Goal: Information Seeking & Learning: Check status

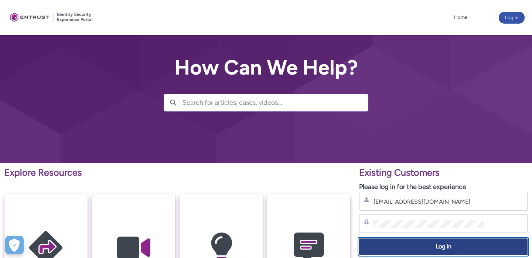
click at [414, 247] on span "Log in" at bounding box center [443, 247] width 159 height 8
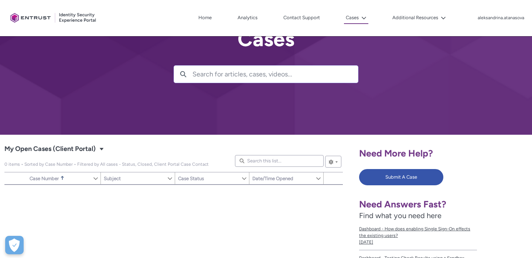
scroll to position [40, 0]
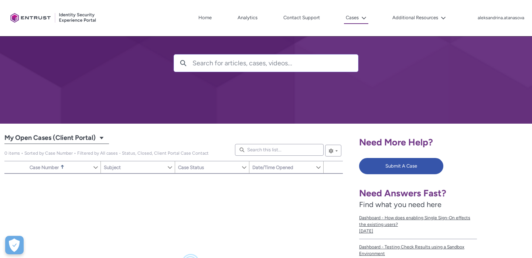
click at [83, 140] on span "My Open Cases (Client Portal)" at bounding box center [49, 138] width 91 height 12
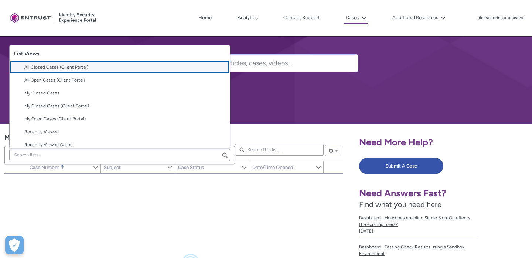
click at [75, 70] on span "All Closed Cases (Client Portal)" at bounding box center [56, 67] width 64 height 7
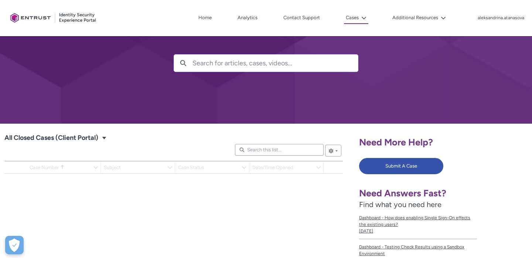
scroll to position [163, 0]
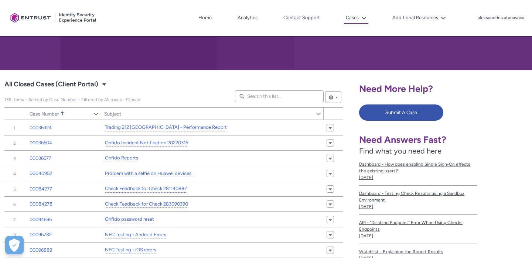
scroll to position [91, 0]
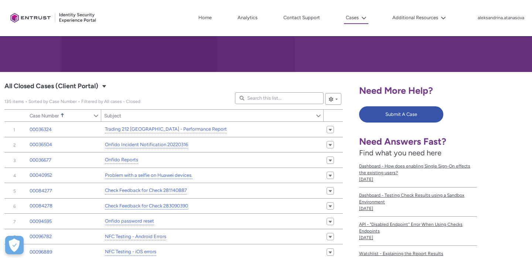
click at [95, 96] on div "135 items • Sorted by Case Number • Filtered by All cases - Closed Search this …" at bounding box center [173, 98] width 338 height 13
click at [90, 89] on span "All Closed Cases (Client Portal)" at bounding box center [51, 86] width 94 height 12
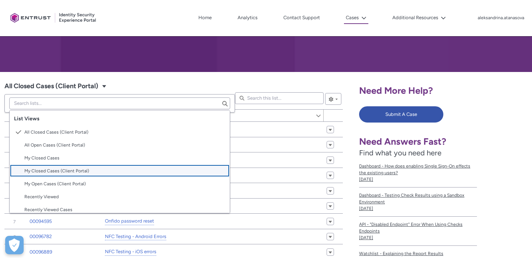
click at [63, 168] on span "My Closed Cases (Client Portal)" at bounding box center [56, 171] width 65 height 7
type input "104"
type input "700"
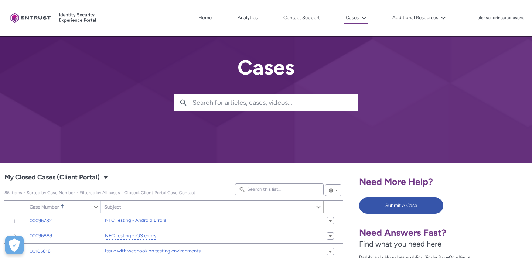
click at [65, 207] on link "Sort Case Number" at bounding box center [60, 207] width 66 height 12
type input "206"
type input "598"
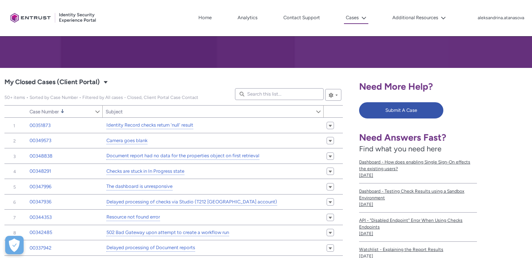
scroll to position [97, 0]
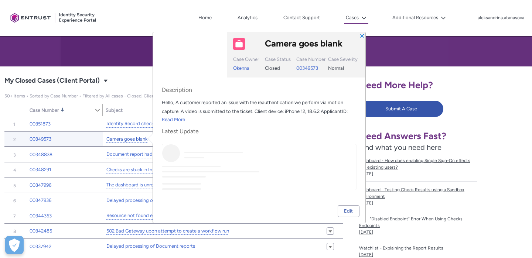
click at [145, 138] on link "Camera goes blank" at bounding box center [126, 140] width 41 height 8
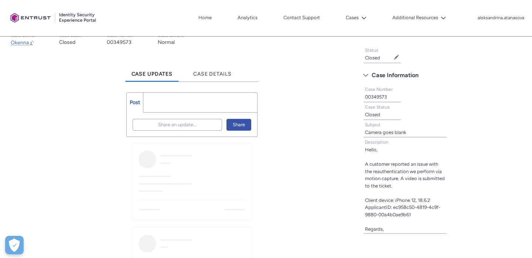
scroll to position [163, 0]
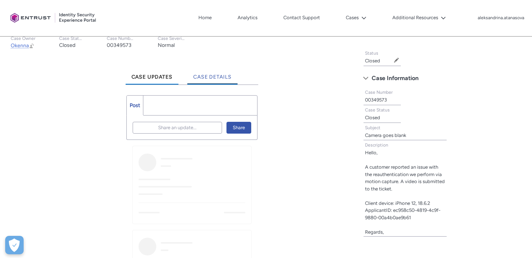
click at [225, 73] on link "Case Details" at bounding box center [212, 74] width 50 height 20
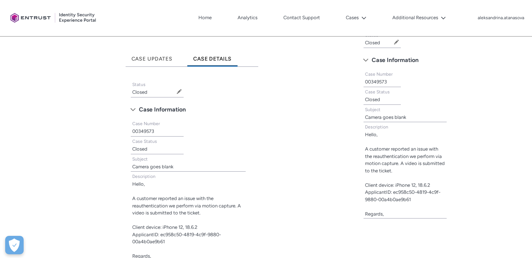
scroll to position [154, 0]
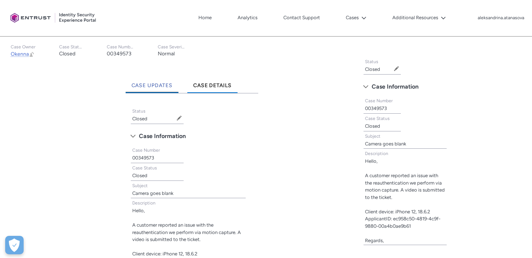
click at [174, 89] on link "Case Updates" at bounding box center [152, 83] width 53 height 20
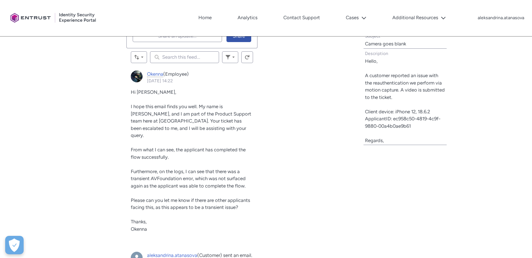
scroll to position [254, 0]
click at [146, 147] on span "From what I can see, the applicant has completed the flow successfully." at bounding box center [188, 153] width 115 height 13
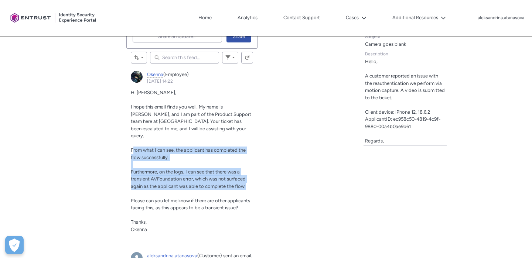
drag, startPoint x: 132, startPoint y: 142, endPoint x: 249, endPoint y: 179, distance: 122.4
click at [249, 179] on div "Hi [PERSON_NAME], I hope this email finds you well. My name is [PERSON_NAME], a…" at bounding box center [192, 161] width 122 height 144
click at [150, 151] on span "From what I can see, the applicant has completed the flow successfully." at bounding box center [188, 153] width 115 height 13
drag, startPoint x: 126, startPoint y: 143, endPoint x: 243, endPoint y: 182, distance: 123.2
click at [243, 182] on article "Okenna (Employee) [DATE] 14:22 Actions for this Feed Item Hi [PERSON_NAME], I h…" at bounding box center [191, 154] width 131 height 177
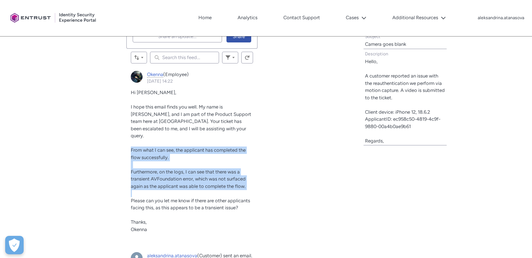
copy div "From what I can see, the applicant has completed the flow successfully. Further…"
